Goal: Information Seeking & Learning: Learn about a topic

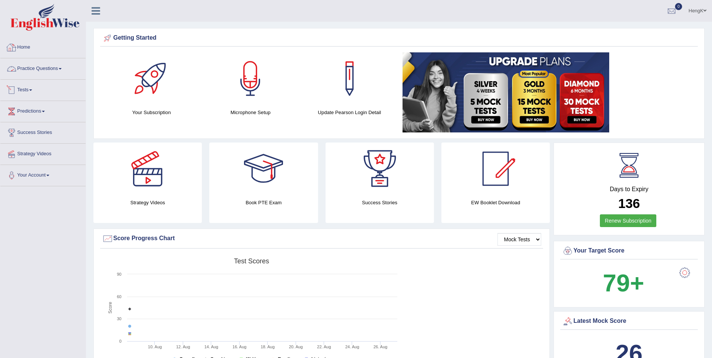
drag, startPoint x: 64, startPoint y: 69, endPoint x: 64, endPoint y: 78, distance: 9.0
click at [62, 69] on span at bounding box center [60, 68] width 3 height 1
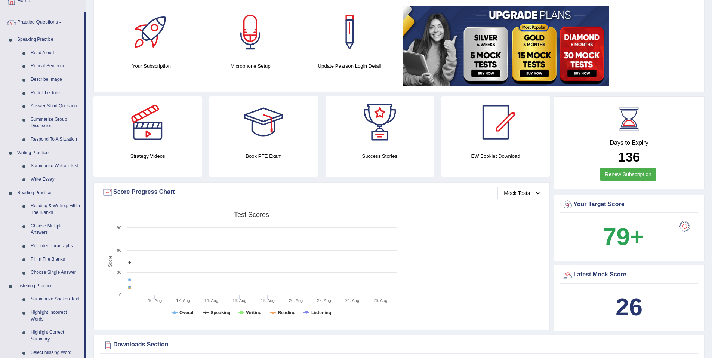
scroll to position [224, 0]
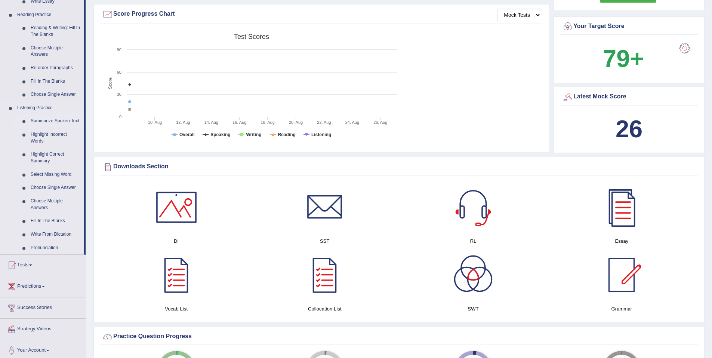
click at [45, 121] on link "Summarize Spoken Text" at bounding box center [55, 120] width 56 height 13
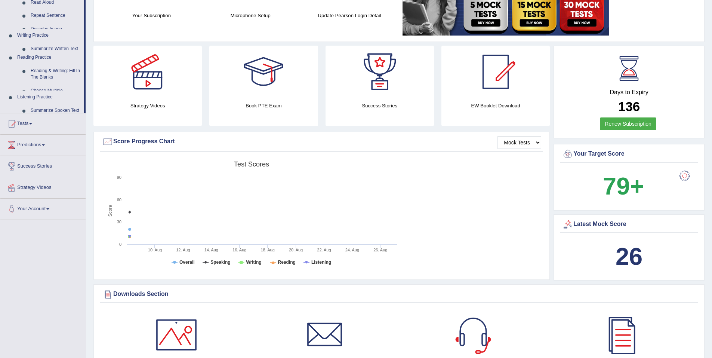
scroll to position [114, 0]
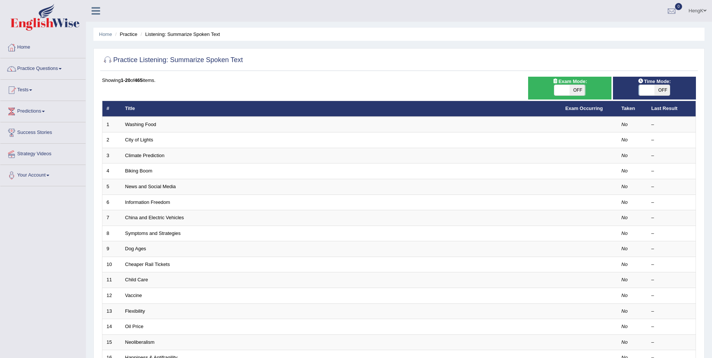
click at [659, 91] on span "OFF" at bounding box center [663, 90] width 16 height 10
checkbox input "true"
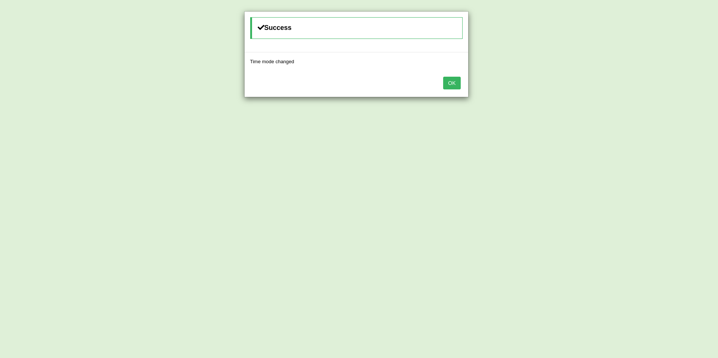
click at [454, 84] on button "OK" at bounding box center [451, 83] width 17 height 13
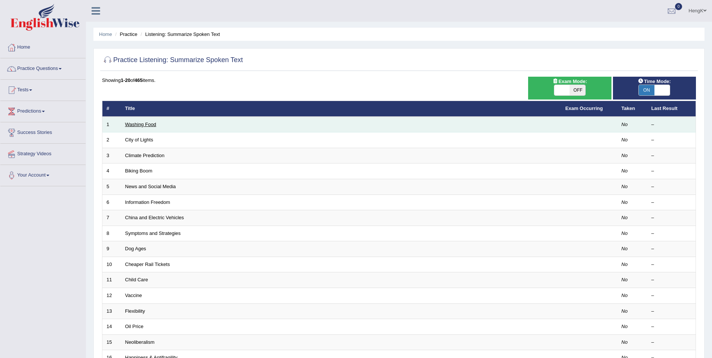
click at [147, 126] on link "Washing Food" at bounding box center [140, 125] width 31 height 6
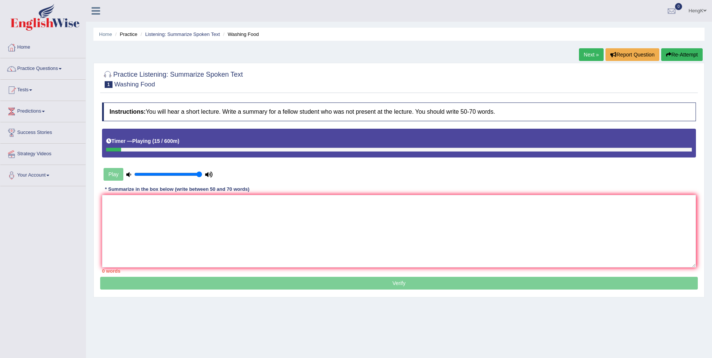
click at [543, 170] on div "Play" at bounding box center [399, 156] width 602 height 55
click at [685, 59] on button "Re-Attempt" at bounding box center [683, 54] width 42 height 13
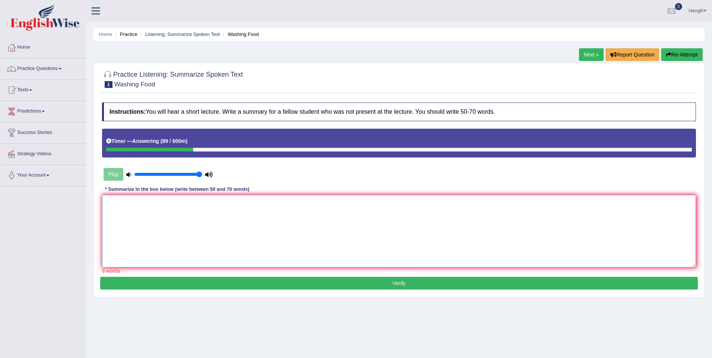
click at [242, 207] on textarea at bounding box center [399, 231] width 594 height 73
click at [423, 203] on textarea "The main focus of the lecture is about food safty. It began by discussing the d…" at bounding box center [399, 231] width 594 height 73
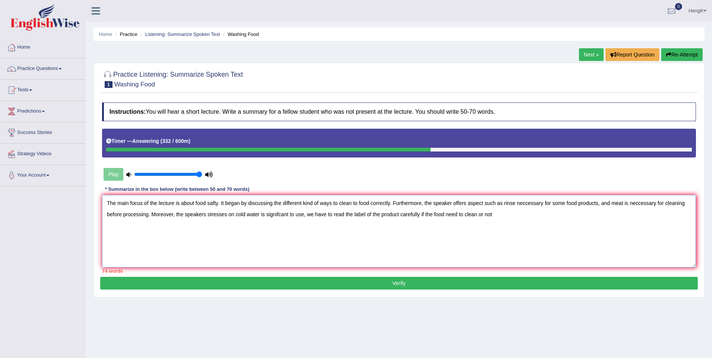
drag, startPoint x: 330, startPoint y: 215, endPoint x: 306, endPoint y: 215, distance: 23.6
click at [306, 215] on textarea "The main focus of the lecture is about food safty. It began by discussing the d…" at bounding box center [399, 231] width 594 height 73
drag, startPoint x: 467, startPoint y: 214, endPoint x: 393, endPoint y: 217, distance: 73.7
click at [393, 217] on textarea "The main focus of the lecture is about food safty. It began by discussing the d…" at bounding box center [399, 231] width 594 height 73
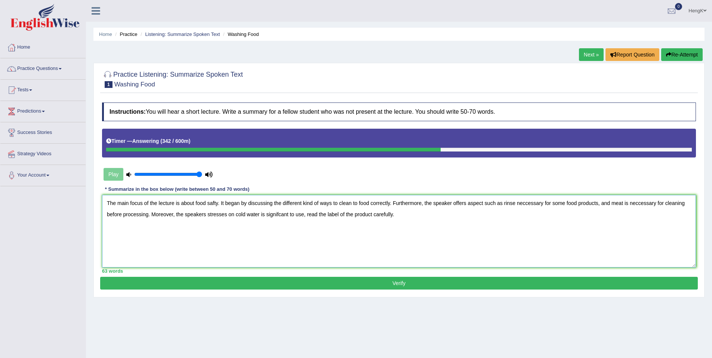
type textarea "The main focus of the lecture is about food safty. It began by discussing the d…"
click at [401, 282] on button "Verify" at bounding box center [399, 283] width 598 height 13
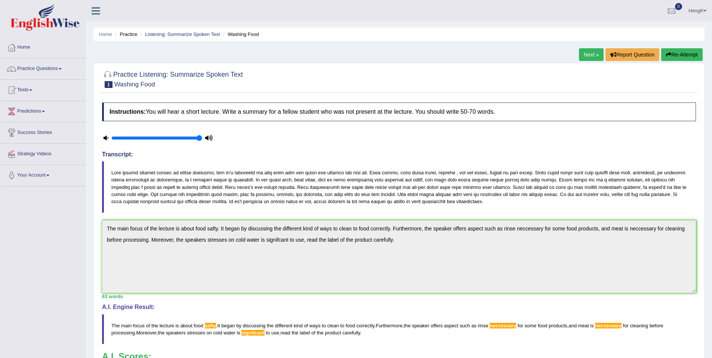
click at [597, 59] on link "Next »" at bounding box center [591, 54] width 25 height 13
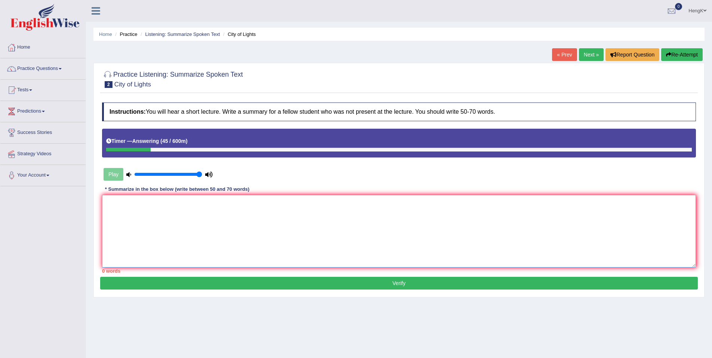
click at [338, 218] on textarea at bounding box center [399, 231] width 594 height 73
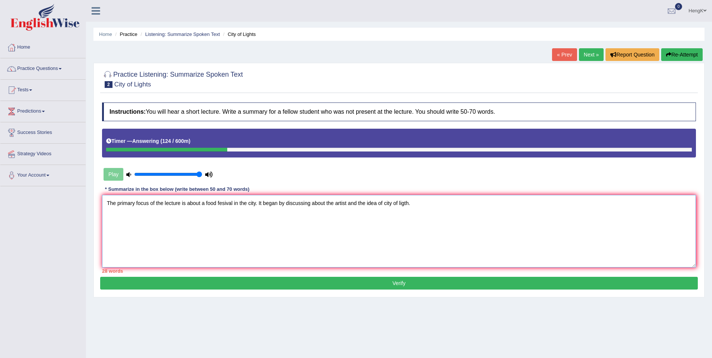
click at [410, 203] on textarea "The primary focus of the lecture is about a food fesival in the city. It began …" at bounding box center [399, 231] width 594 height 73
click at [414, 203] on textarea "The primary focus of the lecture is about a food fesival in the city. It began …" at bounding box center [399, 231] width 594 height 73
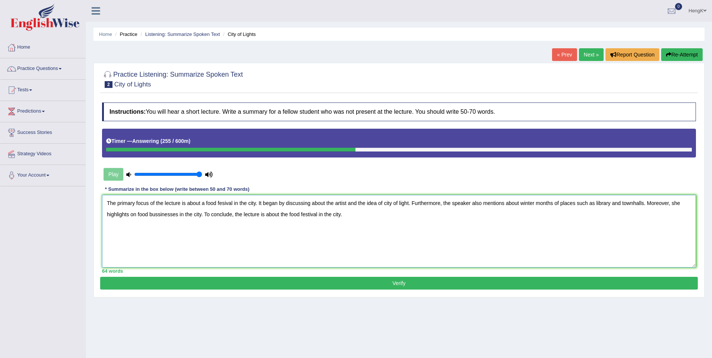
type textarea "The primary focus of the lecture is about a food fesival in the city. It began …"
click at [394, 280] on button "Verify" at bounding box center [399, 283] width 598 height 13
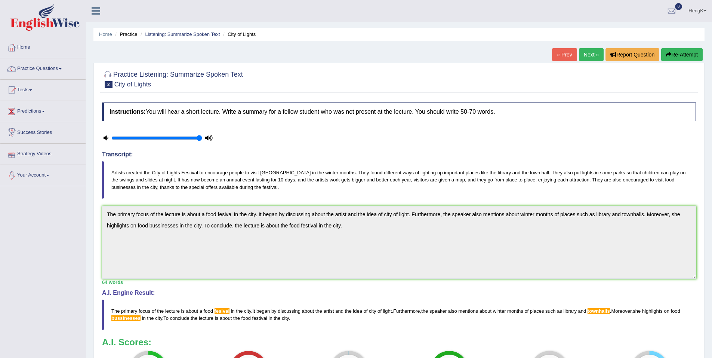
drag, startPoint x: 588, startPoint y: 53, endPoint x: 586, endPoint y: 58, distance: 5.9
click at [588, 53] on link "Next »" at bounding box center [591, 54] width 25 height 13
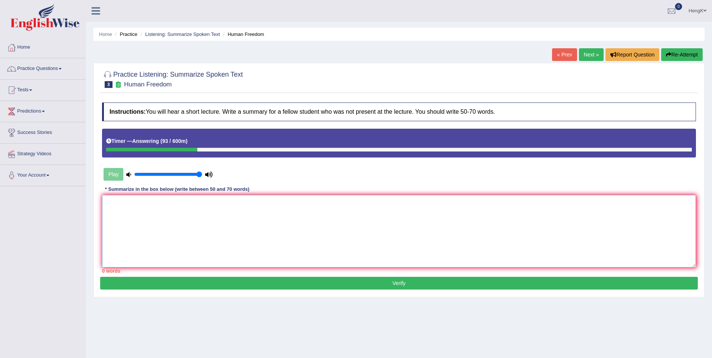
click at [126, 203] on textarea at bounding box center [399, 231] width 594 height 73
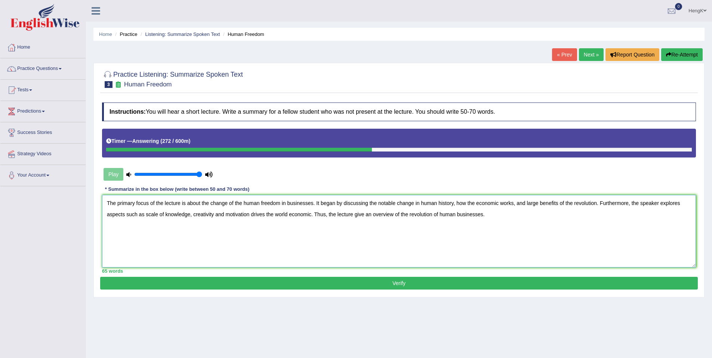
type textarea "The primary focus of the lecture is about the change of the human freedom in bu…"
click at [396, 285] on button "Verify" at bounding box center [399, 283] width 598 height 13
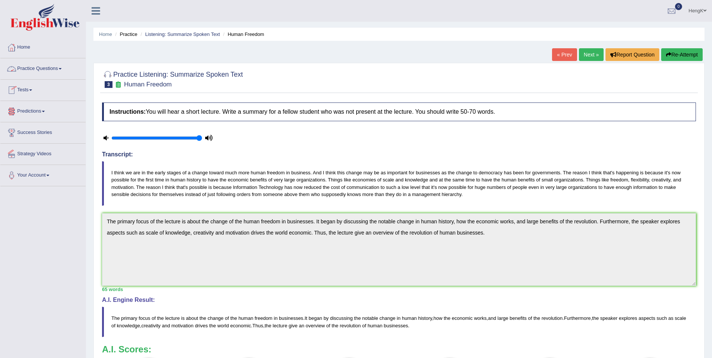
drag, startPoint x: 62, startPoint y: 67, endPoint x: 61, endPoint y: 71, distance: 4.4
click at [62, 67] on link "Practice Questions" at bounding box center [42, 67] width 85 height 19
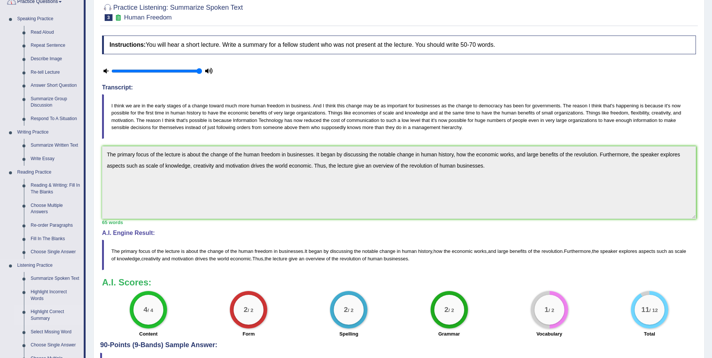
scroll to position [121, 0]
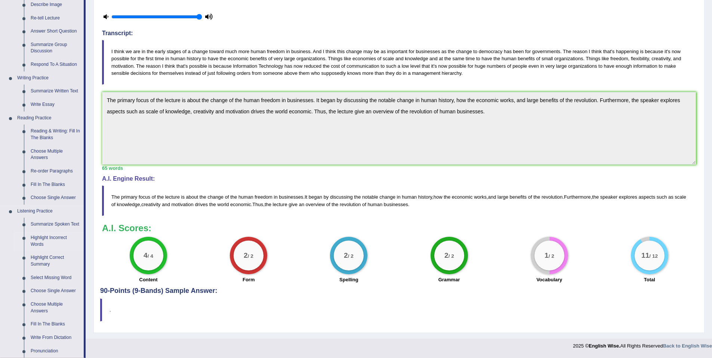
click at [60, 240] on link "Highlight Incorrect Words" at bounding box center [55, 241] width 56 height 20
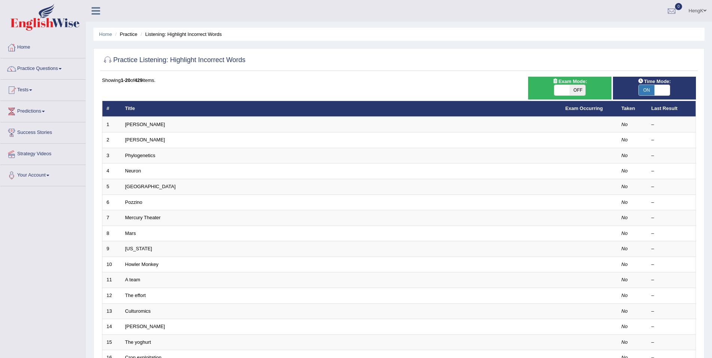
click at [661, 91] on span at bounding box center [663, 90] width 16 height 10
checkbox input "false"
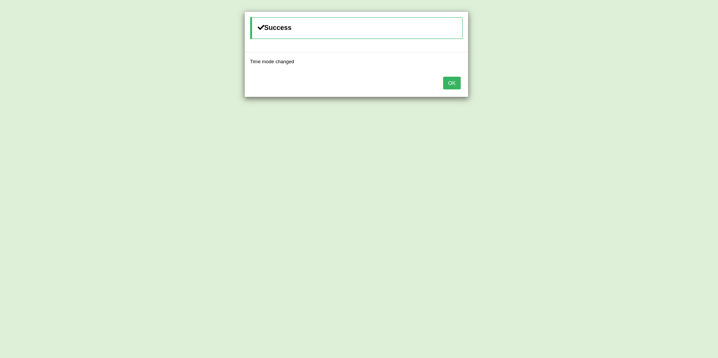
drag, startPoint x: 454, startPoint y: 80, endPoint x: 375, endPoint y: 155, distance: 109.0
click at [454, 81] on button "OK" at bounding box center [451, 83] width 17 height 13
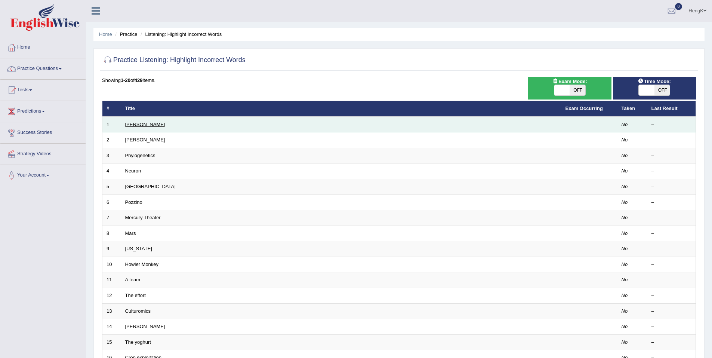
click at [134, 125] on link "Harold" at bounding box center [145, 125] width 40 height 6
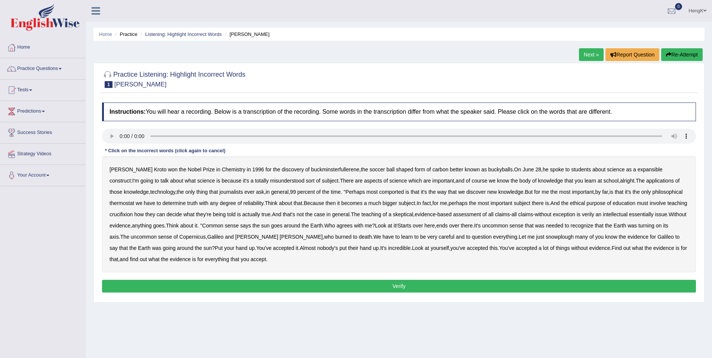
click at [638, 171] on b "expansible" at bounding box center [650, 169] width 25 height 6
click at [424, 182] on b "are" at bounding box center [427, 181] width 7 height 6
click at [380, 191] on b "comported" at bounding box center [392, 192] width 25 height 6
click at [134, 200] on b "thermostat" at bounding box center [122, 203] width 25 height 6
click at [688, 52] on button "Re-Attempt" at bounding box center [683, 54] width 42 height 13
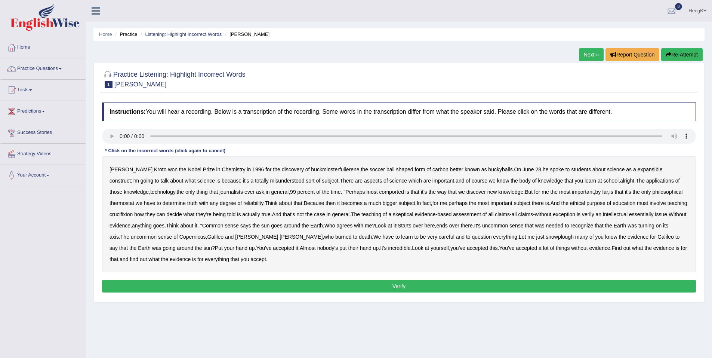
click at [638, 171] on b "expansible" at bounding box center [650, 169] width 25 height 6
click at [433, 178] on b "important" at bounding box center [444, 181] width 22 height 6
click at [134, 200] on b "thermostat" at bounding box center [122, 203] width 25 height 6
click at [304, 203] on b "Because" at bounding box center [314, 203] width 20 height 6
click at [133, 211] on b "crucifixion" at bounding box center [121, 214] width 23 height 6
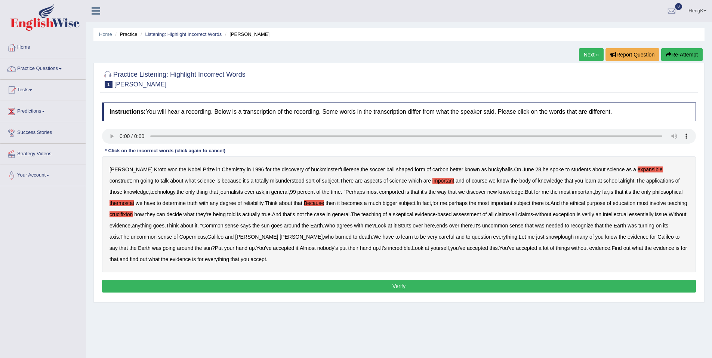
click at [582, 217] on b "verily" at bounding box center [588, 214] width 12 height 6
click at [629, 216] on b "essentially" at bounding box center [641, 214] width 24 height 6
click at [546, 237] on b "snowplough" at bounding box center [560, 237] width 28 height 6
click at [400, 287] on button "Verify" at bounding box center [399, 286] width 594 height 13
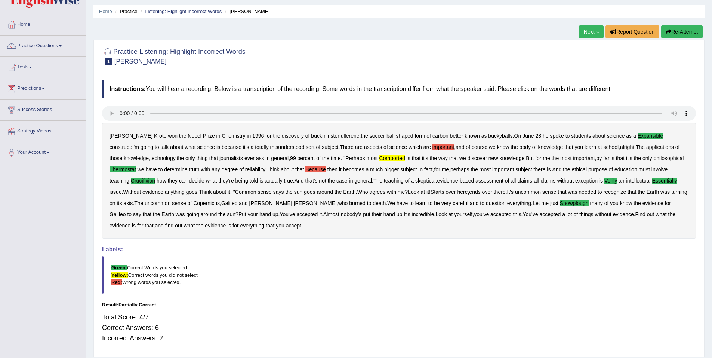
scroll to position [9, 0]
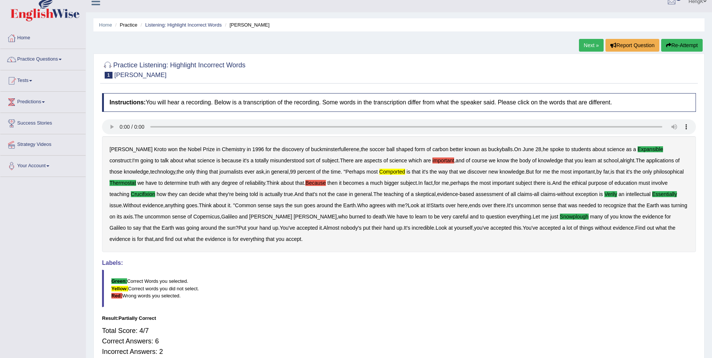
click at [591, 44] on link "Next »" at bounding box center [591, 45] width 25 height 13
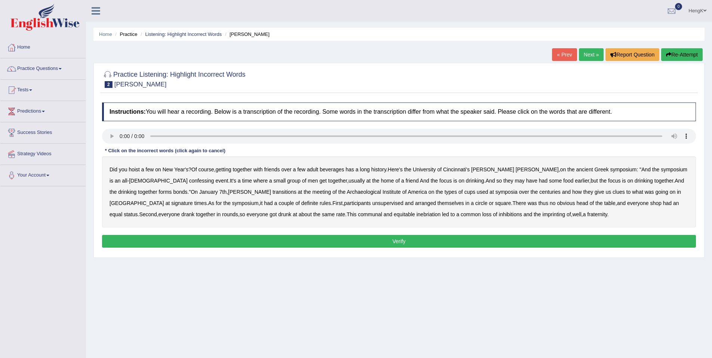
click at [189, 181] on b "confessing" at bounding box center [201, 181] width 25 height 6
drag, startPoint x: 536, startPoint y: 180, endPoint x: 542, endPoint y: 181, distance: 5.6
click at [608, 181] on b "focus" at bounding box center [614, 181] width 12 height 6
click at [608, 180] on b "focus" at bounding box center [614, 181] width 12 height 6
click at [273, 191] on b "transitions" at bounding box center [285, 192] width 24 height 6
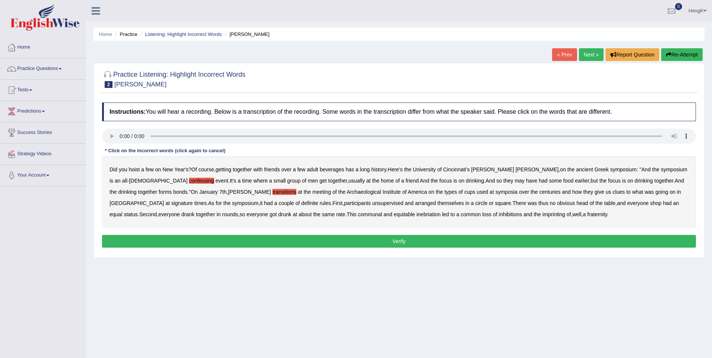
click at [193, 200] on b "signature" at bounding box center [182, 203] width 22 height 6
click at [372, 203] on b "unsupervised" at bounding box center [387, 203] width 31 height 6
click at [650, 203] on b "shop" at bounding box center [655, 203] width 11 height 6
click at [543, 215] on b "imprinting" at bounding box center [554, 214] width 23 height 6
click at [396, 243] on button "Verify" at bounding box center [399, 241] width 594 height 13
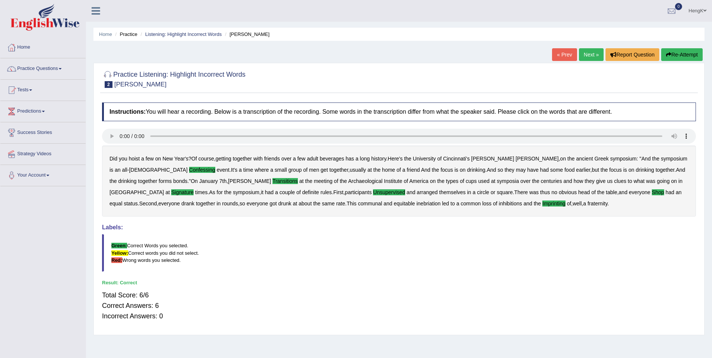
click at [594, 55] on link "Next »" at bounding box center [591, 54] width 25 height 13
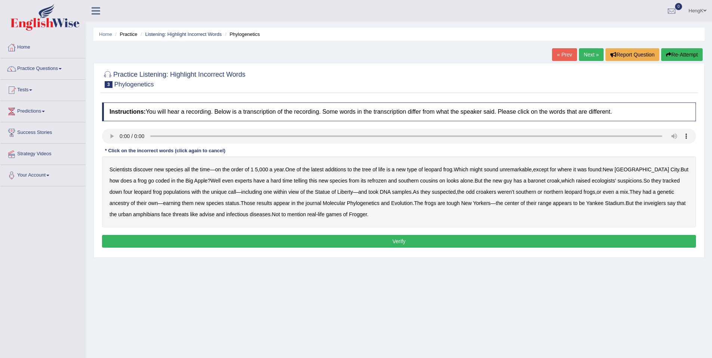
click at [251, 171] on b "1" at bounding box center [252, 169] width 3 height 6
drag, startPoint x: 124, startPoint y: 183, endPoint x: 137, endPoint y: 181, distance: 12.9
click at [156, 182] on b "coded" at bounding box center [163, 181] width 14 height 6
drag, startPoint x: 342, startPoint y: 182, endPoint x: 353, endPoint y: 182, distance: 11.2
click at [368, 182] on b "refrozen" at bounding box center [377, 181] width 19 height 6
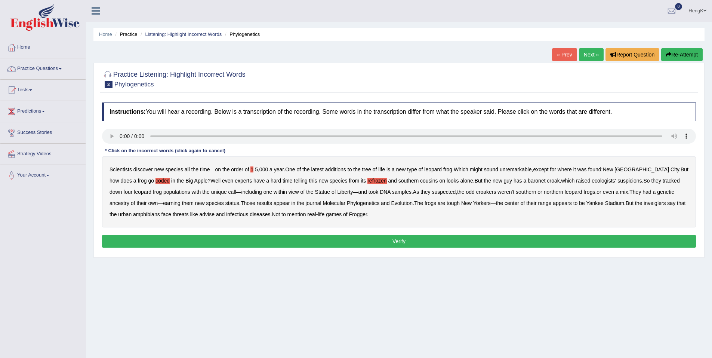
click at [528, 181] on b "baronet" at bounding box center [537, 181] width 18 height 6
click at [644, 204] on b "inveiglers" at bounding box center [655, 203] width 22 height 6
drag, startPoint x: 158, startPoint y: 215, endPoint x: 187, endPoint y: 215, distance: 28.8
click at [200, 215] on b "advise" at bounding box center [207, 214] width 15 height 6
click at [403, 242] on button "Verify" at bounding box center [399, 241] width 594 height 13
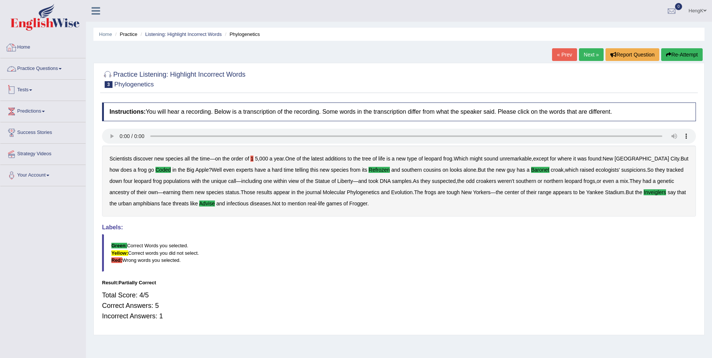
click at [65, 69] on link "Practice Questions" at bounding box center [42, 67] width 85 height 19
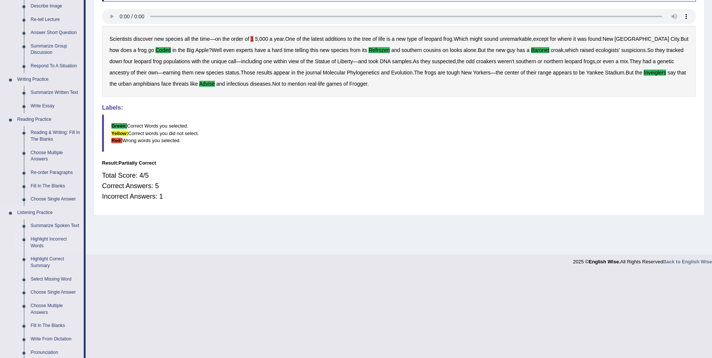
scroll to position [150, 0]
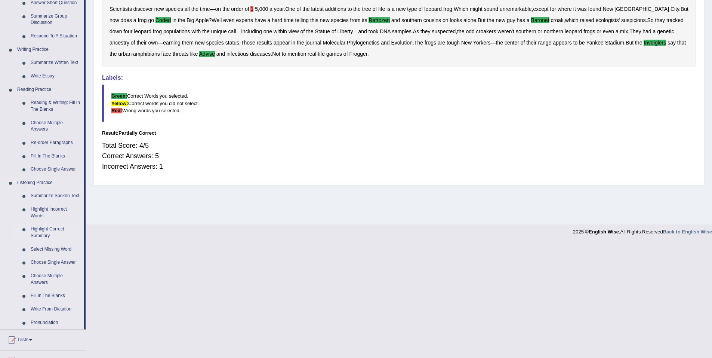
click at [50, 231] on link "Highlight Correct Summary" at bounding box center [55, 233] width 56 height 20
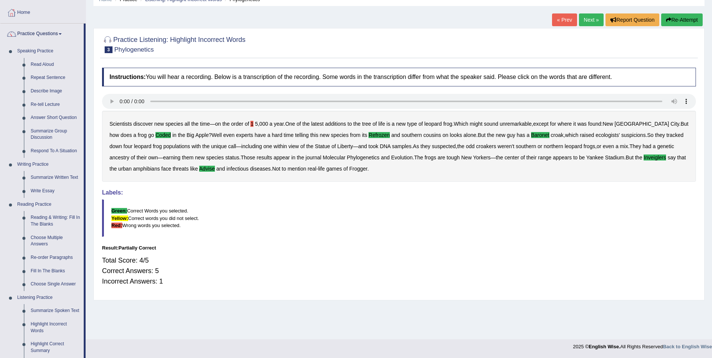
scroll to position [69, 0]
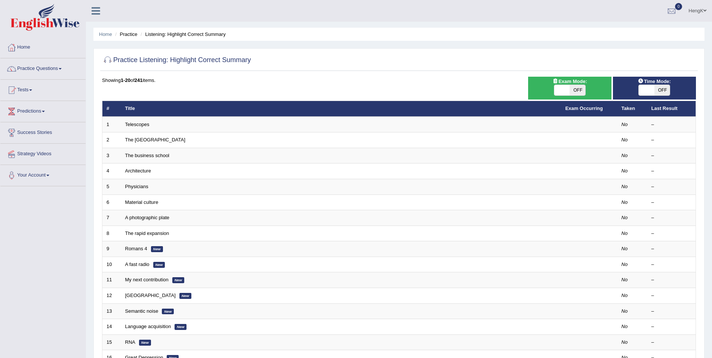
click at [664, 94] on span "OFF" at bounding box center [663, 90] width 16 height 10
checkbox input "true"
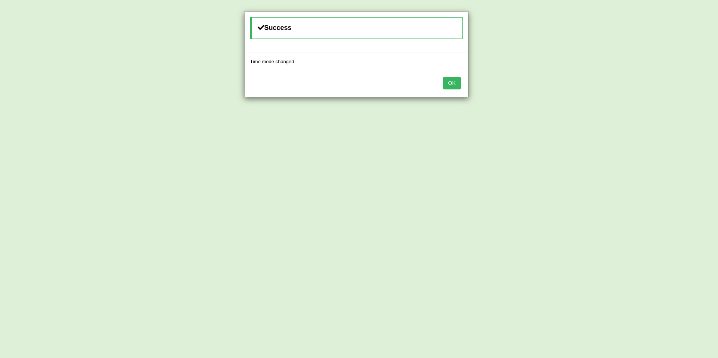
click at [451, 82] on button "OK" at bounding box center [451, 83] width 17 height 13
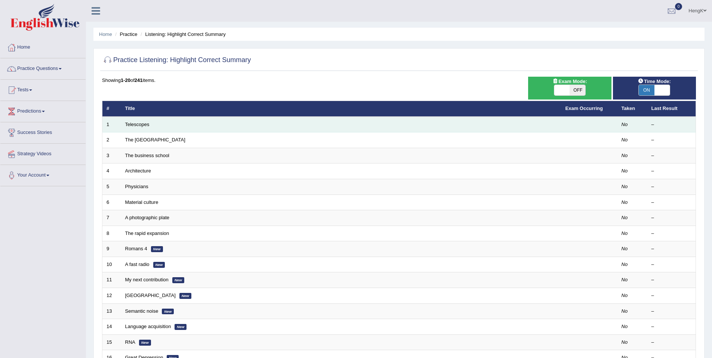
click at [137, 129] on td "Telescopes" at bounding box center [341, 125] width 441 height 16
click at [139, 126] on link "Telescopes" at bounding box center [137, 125] width 24 height 6
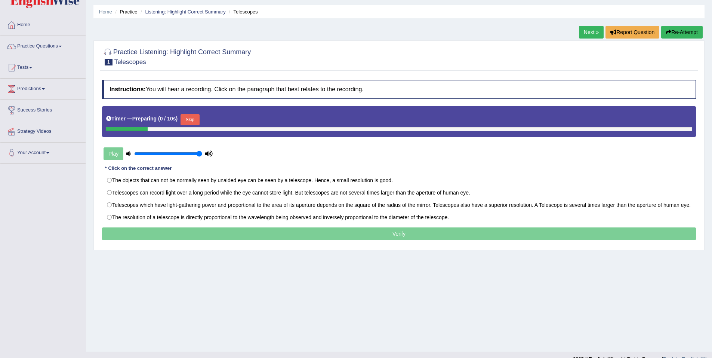
scroll to position [35, 0]
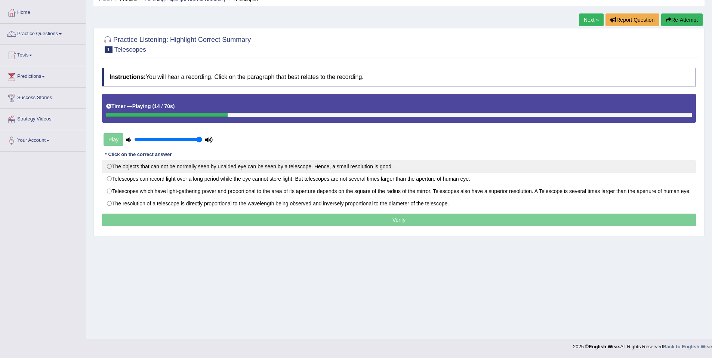
click at [111, 167] on label "The objects that can not be normally seen by unaided eye can be seen by a teles…" at bounding box center [399, 166] width 594 height 13
radio input "true"
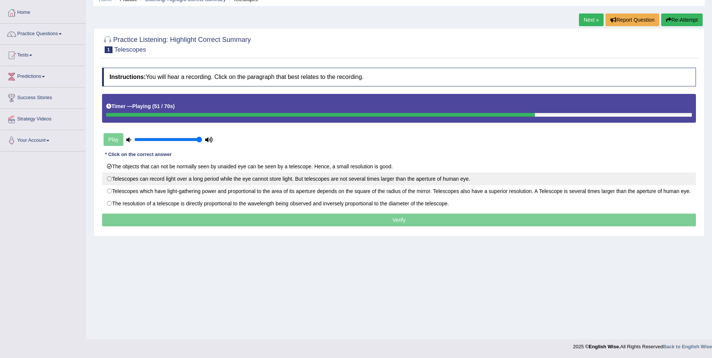
click at [112, 180] on label "Telescopes can record light over a long period while the eye cannot store light…" at bounding box center [399, 178] width 594 height 13
radio input "true"
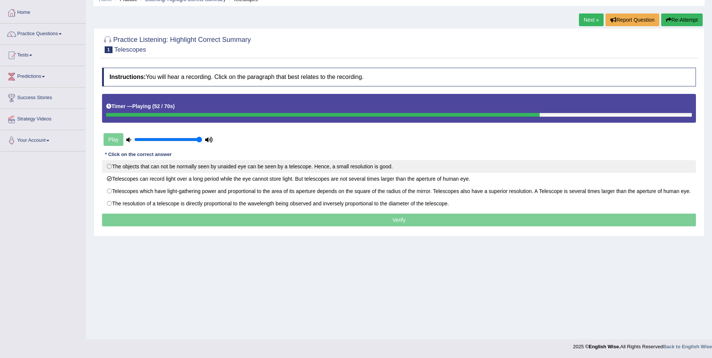
click at [111, 166] on label "The objects that can not be normally seen by unaided eye can be seen by a teles…" at bounding box center [399, 166] width 594 height 13
radio input "true"
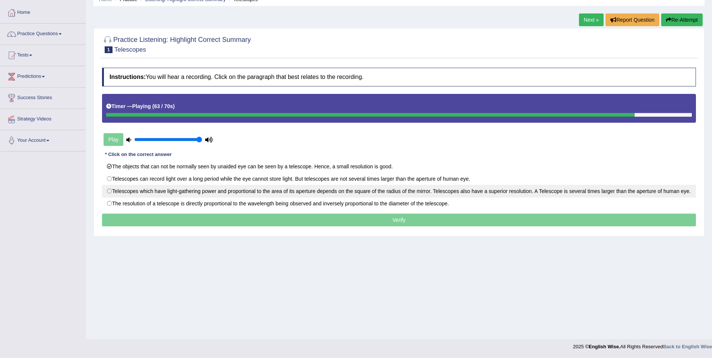
click at [108, 194] on label "Telescopes which have light-gathering power and proportional to the area of its…" at bounding box center [399, 191] width 594 height 13
radio input "true"
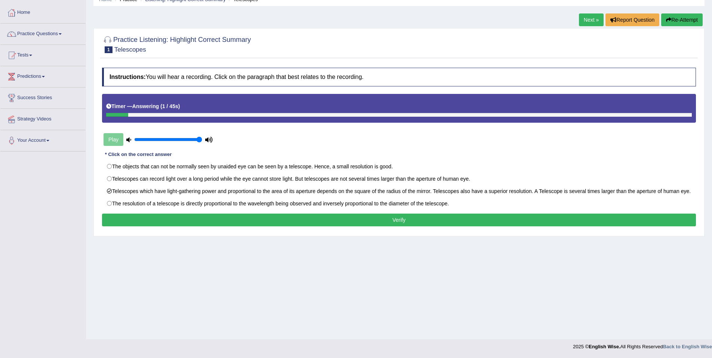
click at [404, 226] on button "Verify" at bounding box center [399, 220] width 594 height 13
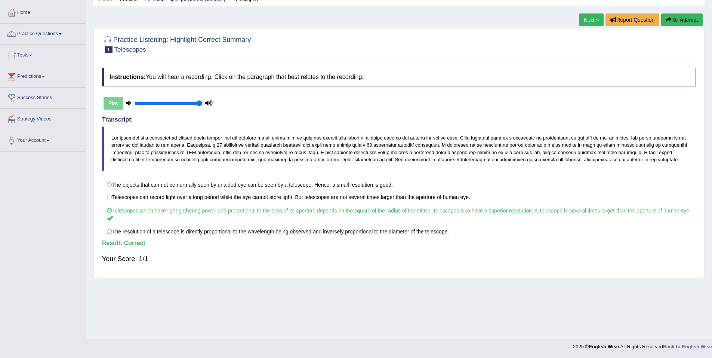
click at [589, 24] on link "Next »" at bounding box center [591, 19] width 25 height 13
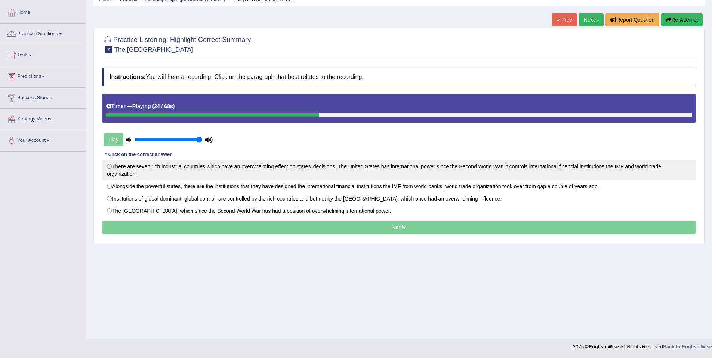
click at [110, 166] on label "There are seven rich industrial countries which have an overwhelming effect on …" at bounding box center [399, 170] width 594 height 20
radio input "true"
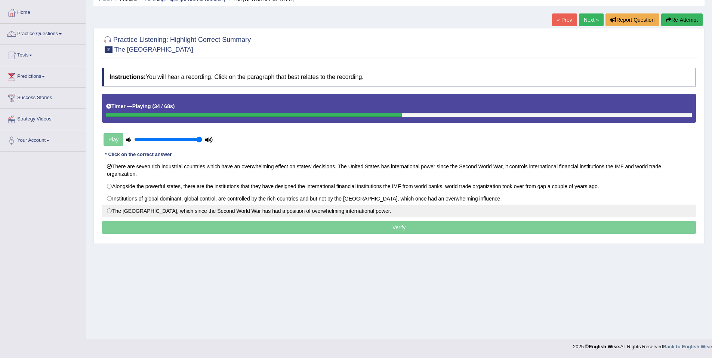
click at [111, 212] on label "The [GEOGRAPHIC_DATA], which since the Second World War has had a position of o…" at bounding box center [399, 211] width 594 height 13
radio input "true"
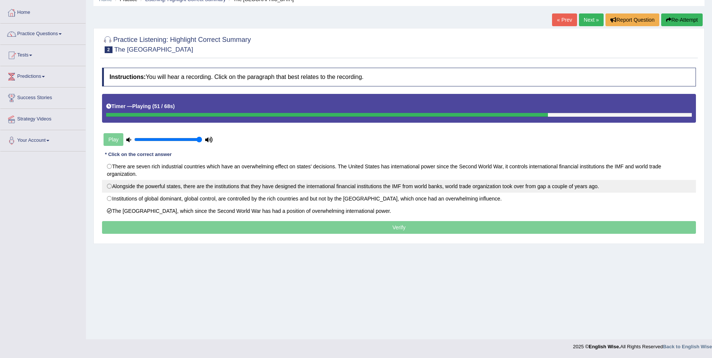
click at [110, 189] on label "Alongside the powerful states, there are the institutions that they have design…" at bounding box center [399, 186] width 594 height 13
radio input "true"
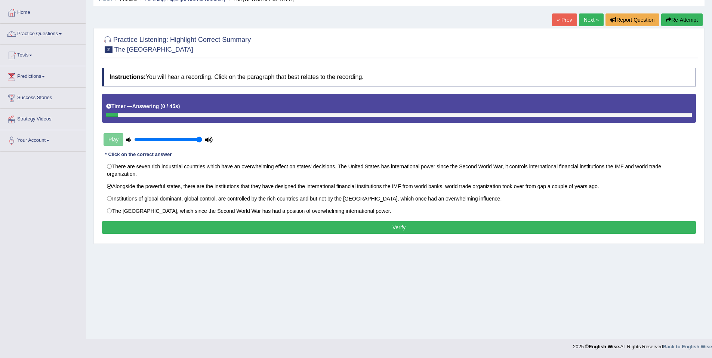
click at [398, 229] on button "Verify" at bounding box center [399, 227] width 594 height 13
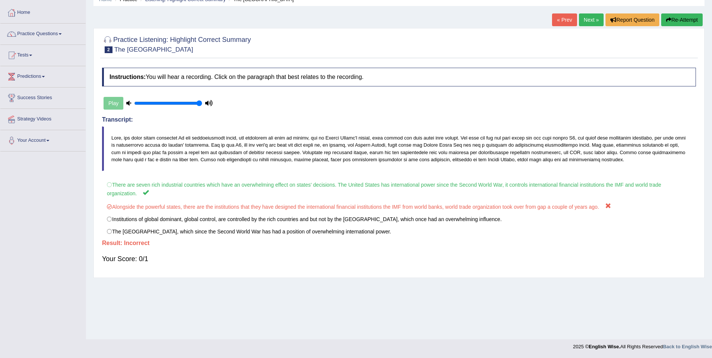
click at [591, 21] on link "Next »" at bounding box center [591, 19] width 25 height 13
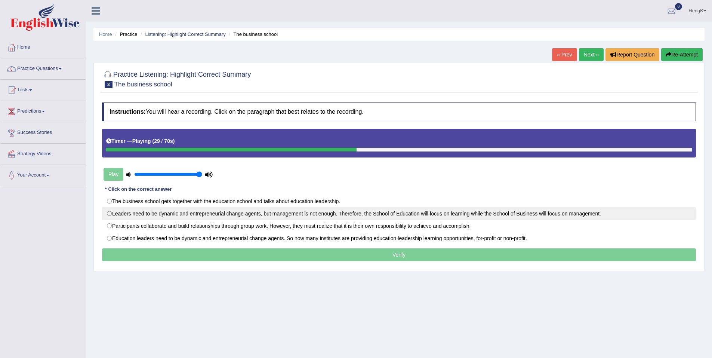
click at [110, 217] on label "Leaders need to be dynamic and entrepreneurial change agents, but management is…" at bounding box center [399, 213] width 594 height 13
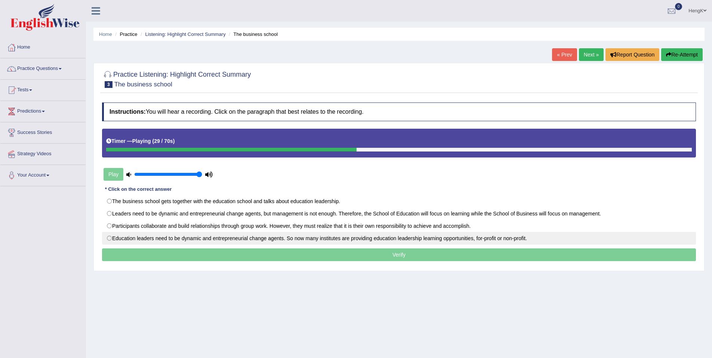
radio input "true"
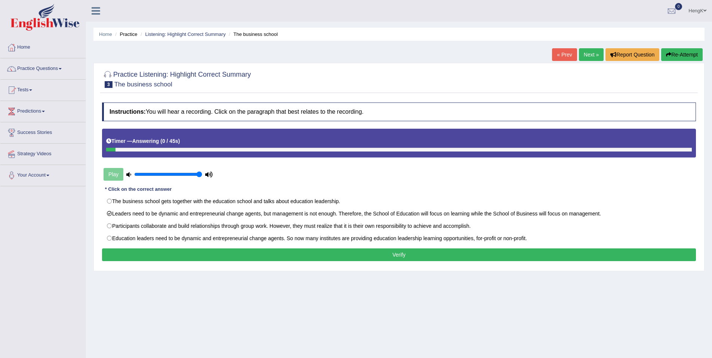
click at [406, 257] on button "Verify" at bounding box center [399, 254] width 594 height 13
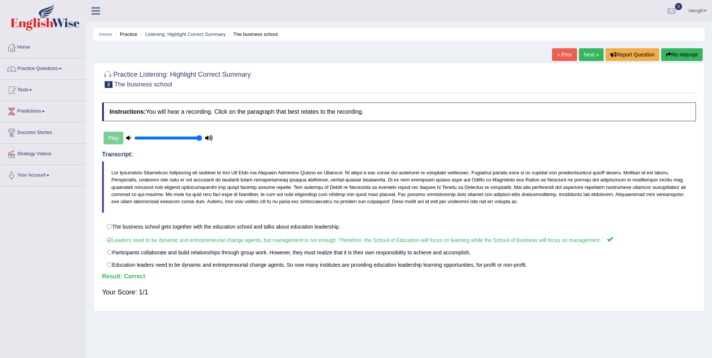
click at [589, 54] on link "Next »" at bounding box center [591, 54] width 25 height 13
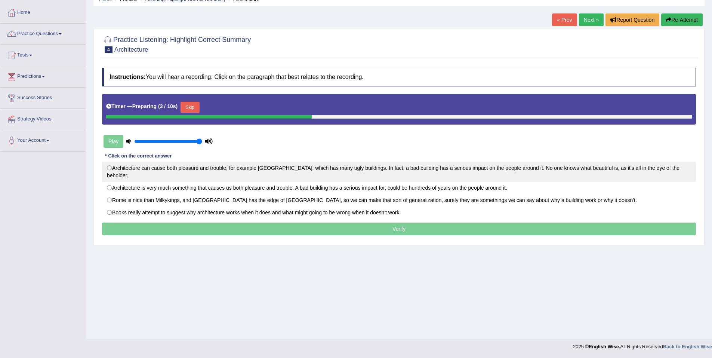
click at [111, 170] on label "Architecture can cause both pleasure and trouble, for example London, which has…" at bounding box center [399, 172] width 594 height 20
radio input "true"
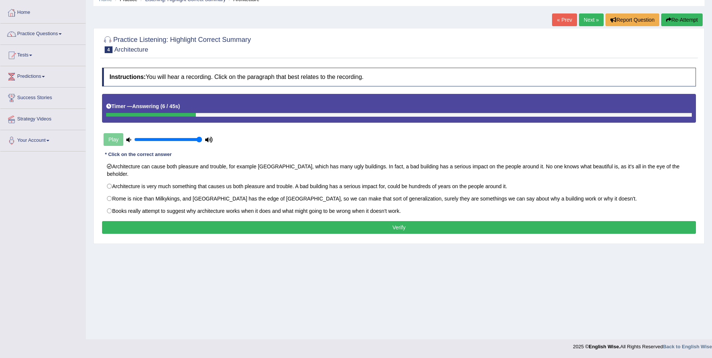
click at [381, 221] on button "Verify" at bounding box center [399, 227] width 594 height 13
